Goal: Task Accomplishment & Management: Use online tool/utility

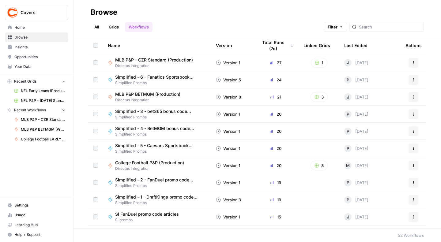
click at [157, 60] on span "MLB P&P - CZR Standard (Production)" at bounding box center [154, 60] width 78 height 6
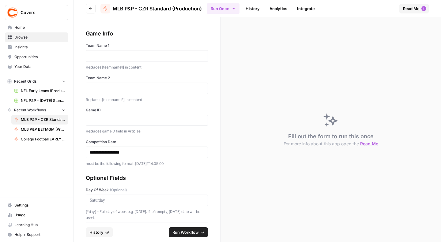
scroll to position [95, 0]
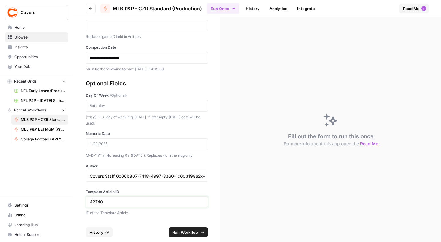
click at [96, 200] on input "42740" at bounding box center [147, 202] width 114 height 6
click at [161, 89] on div "Optional Fields Day Of Week (Optional) [*day] - Full day of week e.g. [DATE]. I…" at bounding box center [147, 130] width 122 height 103
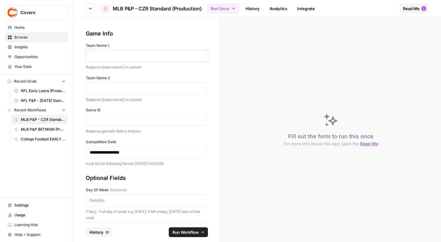
click at [116, 55] on p at bounding box center [147, 56] width 114 height 6
click at [130, 115] on div at bounding box center [147, 120] width 122 height 11
click at [132, 115] on div at bounding box center [147, 120] width 122 height 11
click at [132, 122] on input "Game ID" at bounding box center [147, 121] width 114 height 6
paste input "371304"
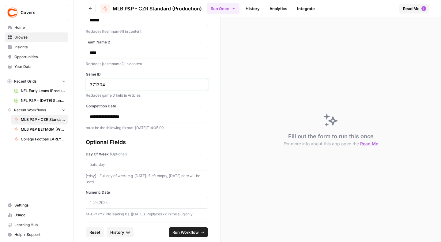
scroll to position [38, 0]
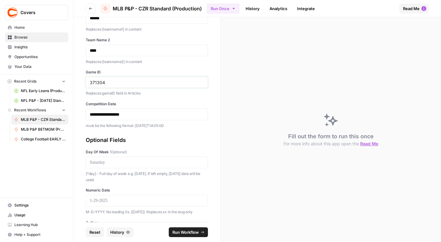
type input "371304"
click at [106, 112] on p "**********" at bounding box center [144, 114] width 109 height 6
click at [126, 162] on p at bounding box center [147, 162] width 114 height 6
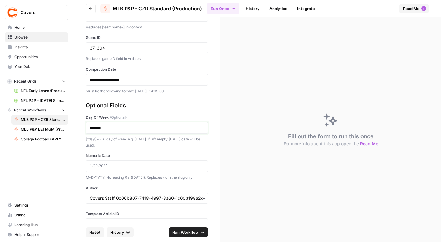
scroll to position [76, 0]
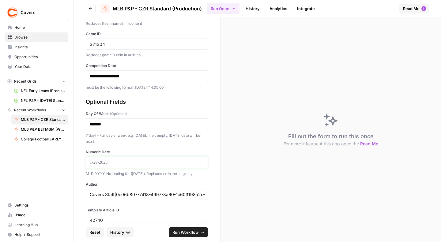
click at [115, 163] on p at bounding box center [147, 162] width 114 height 6
click at [149, 192] on input "Author" at bounding box center [147, 195] width 114 height 6
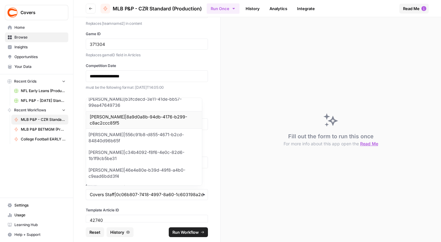
scroll to position [271, 0]
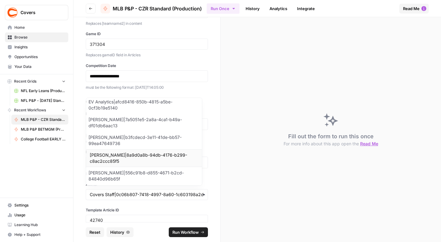
click at [122, 152] on div "Jason Ence|8a9d0a8b-94db-4176-b299-c8ac2ccc85f5" at bounding box center [144, 158] width 116 height 18
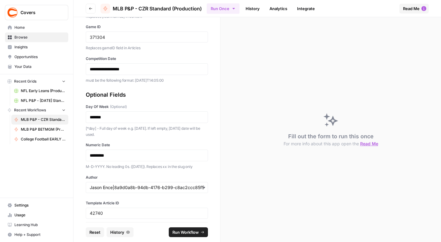
scroll to position [95, 0]
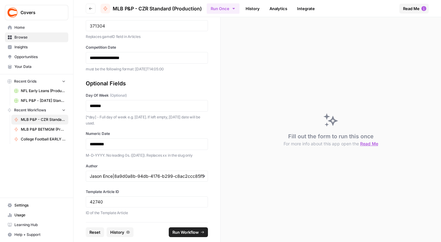
click at [180, 231] on span "Run Workflow" at bounding box center [185, 232] width 26 height 6
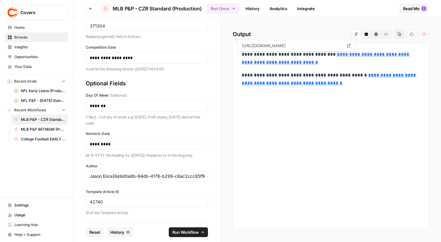
click at [338, 62] on link "**********" at bounding box center [326, 58] width 169 height 13
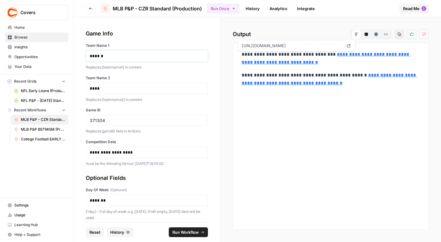
click at [95, 56] on p "******" at bounding box center [144, 56] width 109 height 6
click at [93, 87] on p "****" at bounding box center [144, 88] width 109 height 6
click at [96, 119] on input "371304" at bounding box center [147, 121] width 114 height 6
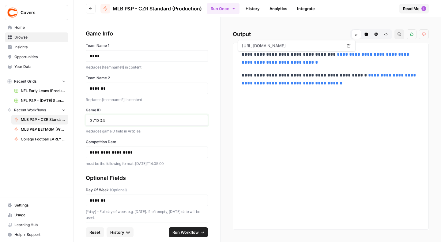
click at [96, 119] on input "371304" at bounding box center [147, 121] width 114 height 6
paste input "9"
type input "371309"
click at [122, 154] on p "**********" at bounding box center [144, 152] width 109 height 6
click at [162, 151] on p "**********" at bounding box center [144, 152] width 109 height 6
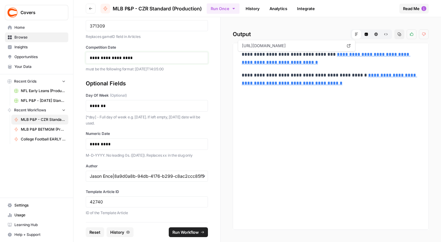
scroll to position [95, 0]
click at [109, 172] on div "button" at bounding box center [147, 176] width 122 height 11
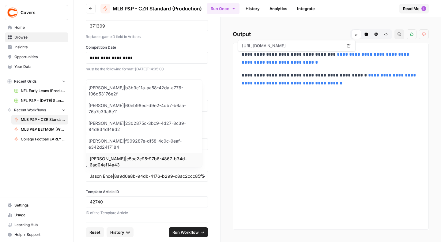
scroll to position [3, 0]
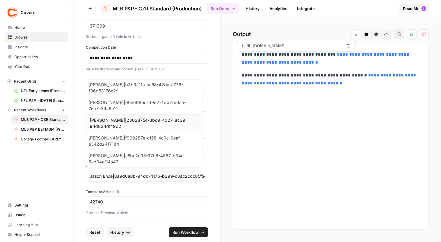
click at [118, 126] on div "Andrew Caley|2302875c-3bc9-4d27-8c39-94d834df49d2" at bounding box center [144, 123] width 116 height 18
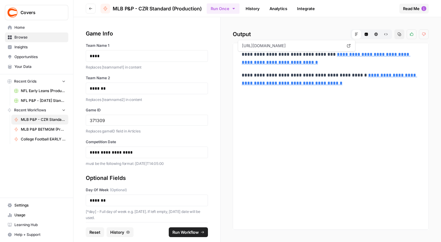
scroll to position [95, 0]
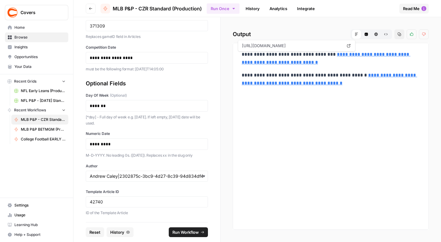
click at [184, 233] on span "Run Workflow" at bounding box center [185, 232] width 26 height 6
click at [336, 60] on link "**********" at bounding box center [326, 58] width 169 height 13
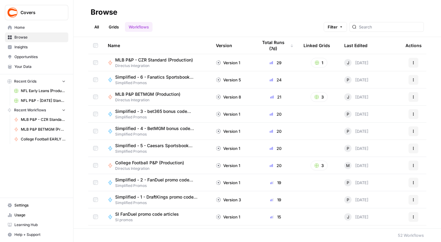
click at [150, 94] on span "MLB P&P BETMGM (Production)" at bounding box center [147, 94] width 65 height 6
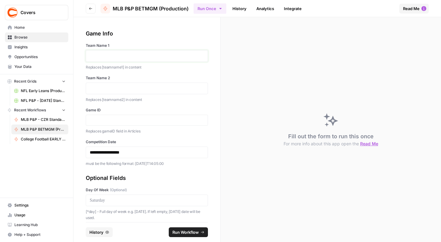
click at [132, 55] on p at bounding box center [147, 56] width 114 height 6
click at [109, 118] on input "Game ID" at bounding box center [147, 121] width 114 height 6
paste input "371312"
type input "371312"
click at [114, 152] on p "**********" at bounding box center [144, 152] width 109 height 6
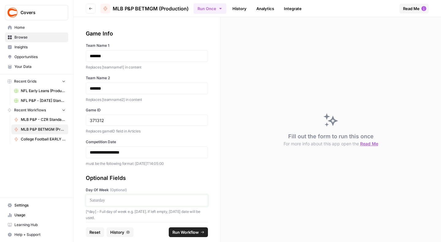
click at [144, 202] on p at bounding box center [147, 200] width 114 height 6
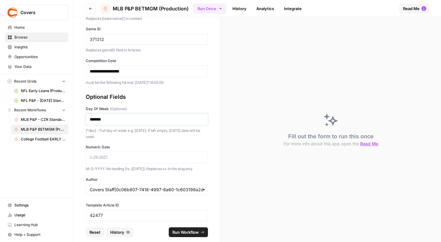
scroll to position [95, 0]
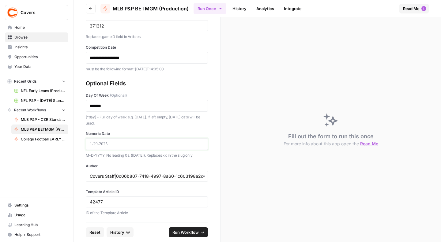
click at [127, 146] on p at bounding box center [147, 144] width 114 height 6
click at [135, 175] on input "Author" at bounding box center [147, 176] width 114 height 6
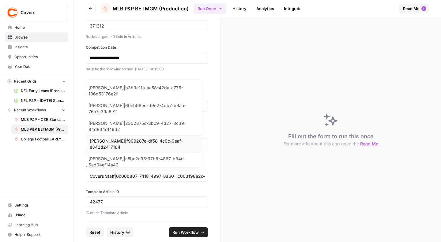
scroll to position [3, 0]
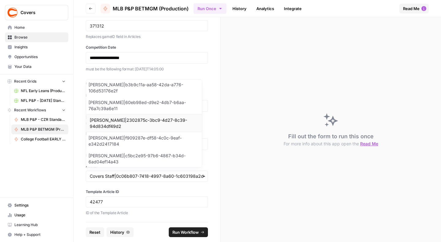
click at [116, 119] on div "Andrew Caley|2302875c-3bc9-4d27-8c39-94d834df49d2" at bounding box center [144, 123] width 116 height 18
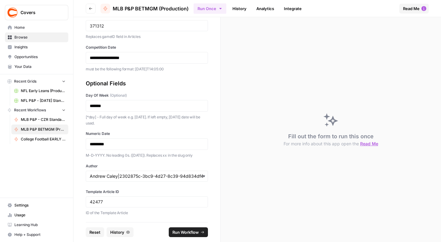
click at [176, 231] on span "Run Workflow" at bounding box center [185, 232] width 26 height 6
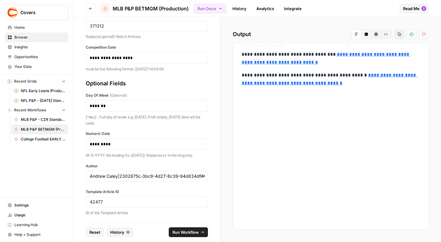
click at [310, 60] on link "**********" at bounding box center [326, 58] width 169 height 13
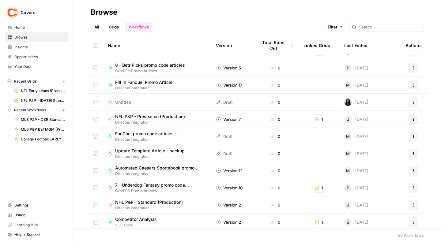
scroll to position [734, 0]
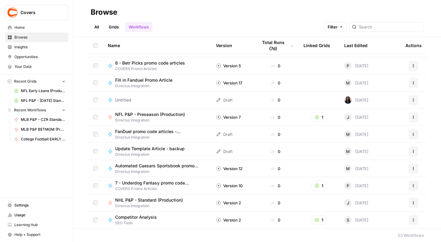
click at [136, 201] on span "NHL P&P - Standard (Production)" at bounding box center [149, 200] width 68 height 6
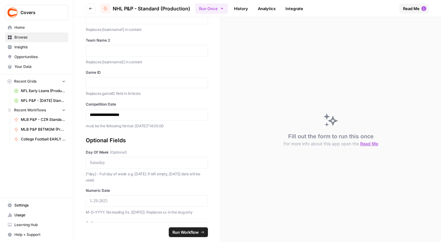
scroll to position [95, 0]
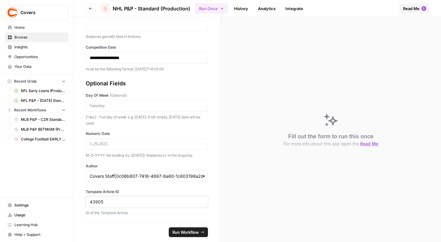
click at [94, 201] on input "43905" at bounding box center [147, 202] width 114 height 6
click at [24, 30] on span "Home" at bounding box center [39, 28] width 51 height 6
